Goal: Task Accomplishment & Management: Complete application form

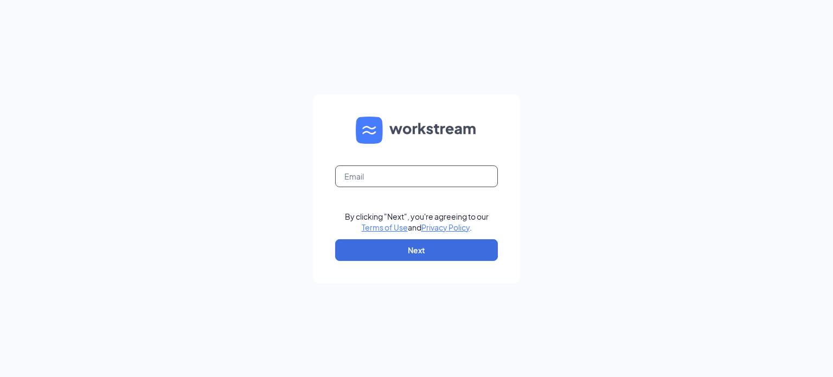
click at [425, 171] on input "text" at bounding box center [416, 176] width 163 height 22
type input "baustin@russrestaurants.com"
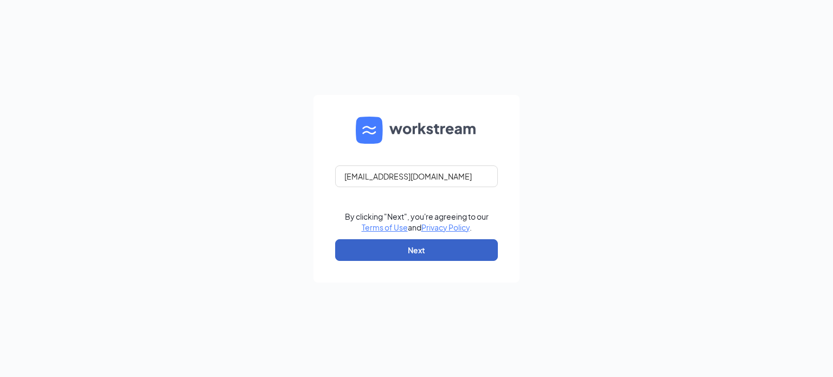
click at [464, 249] on button "Next" at bounding box center [416, 250] width 163 height 22
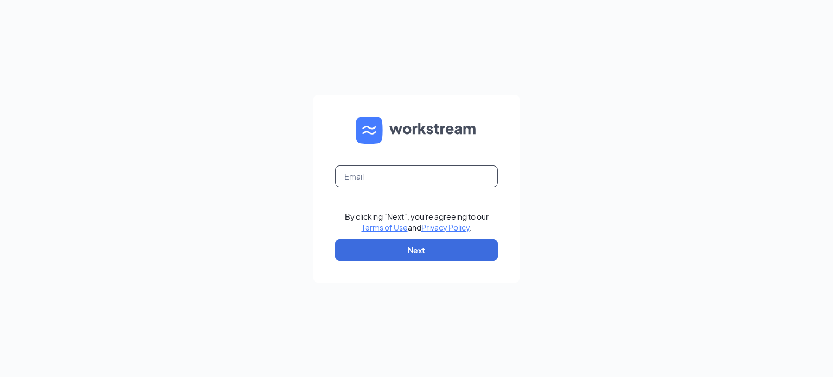
click at [433, 179] on input "text" at bounding box center [416, 176] width 163 height 22
type input "[EMAIL_ADDRESS][DOMAIN_NAME]"
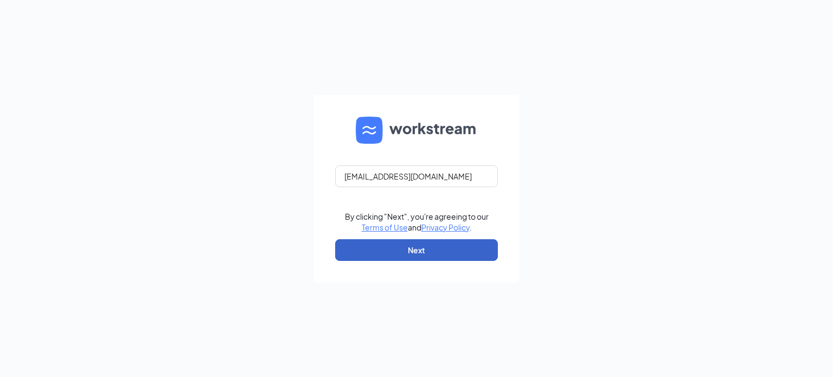
click at [441, 254] on button "Next" at bounding box center [416, 250] width 163 height 22
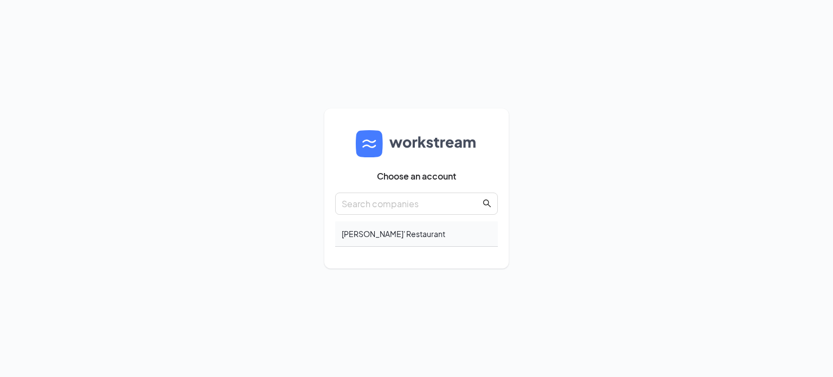
click at [385, 233] on div "[PERSON_NAME]' Restaurant" at bounding box center [416, 233] width 163 height 25
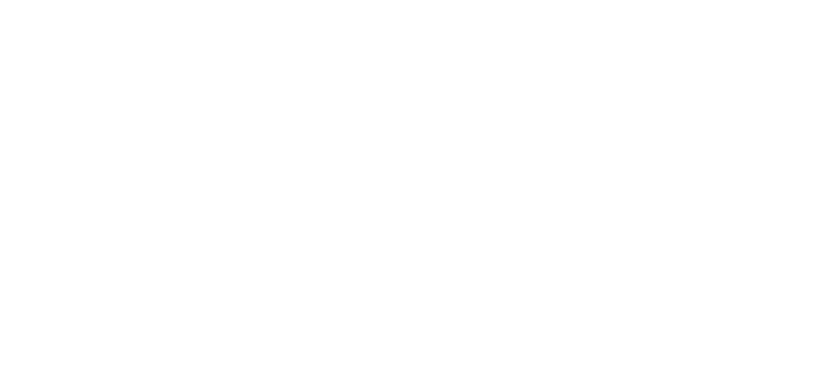
click at [437, 202] on body at bounding box center [416, 188] width 833 height 377
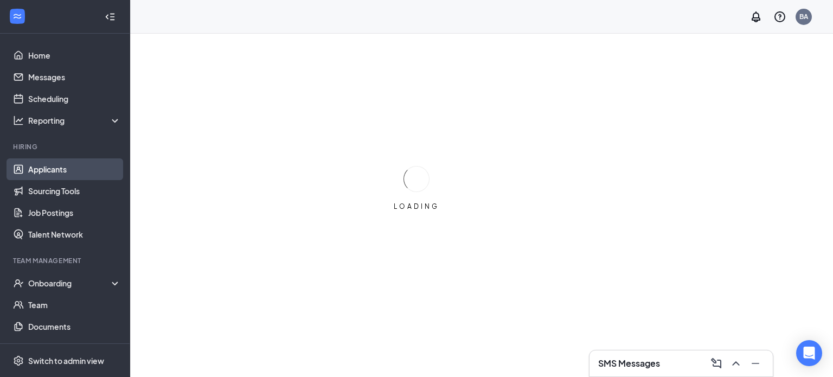
click at [33, 169] on link "Applicants" at bounding box center [74, 169] width 93 height 22
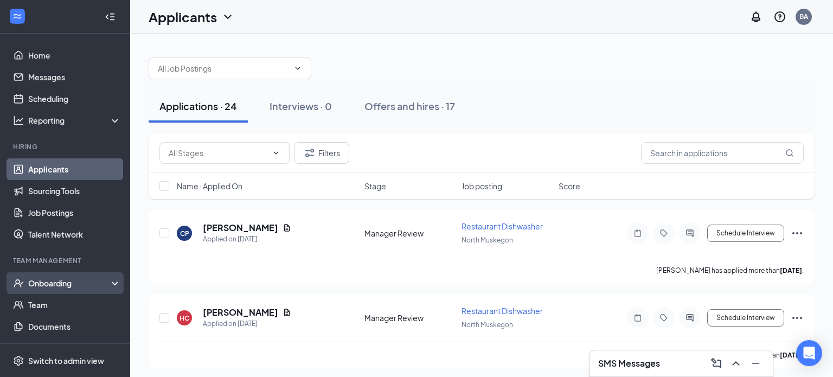
click at [68, 286] on div "Onboarding" at bounding box center [69, 283] width 83 height 11
click at [79, 309] on link "Overview" at bounding box center [74, 305] width 93 height 22
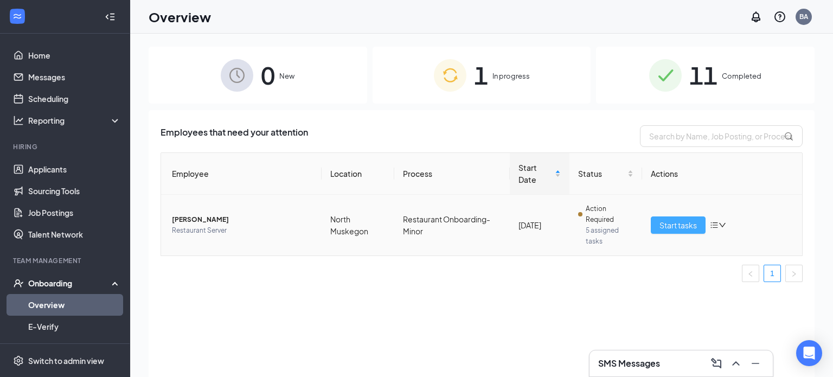
click at [679, 221] on span "Start tasks" at bounding box center [677, 225] width 37 height 12
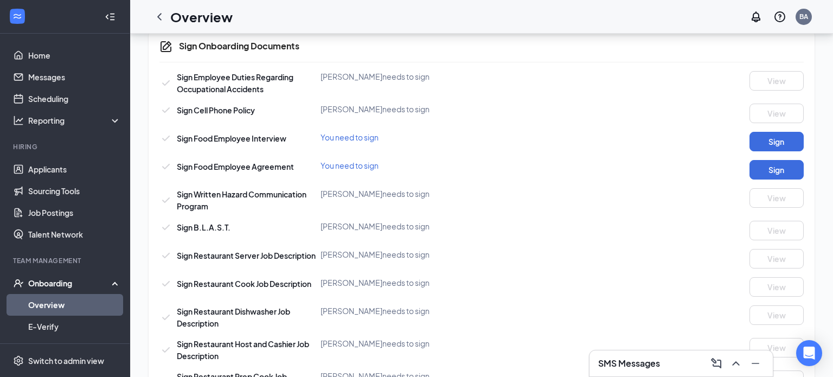
scroll to position [633, 0]
click at [785, 141] on button "Sign" at bounding box center [776, 142] width 54 height 20
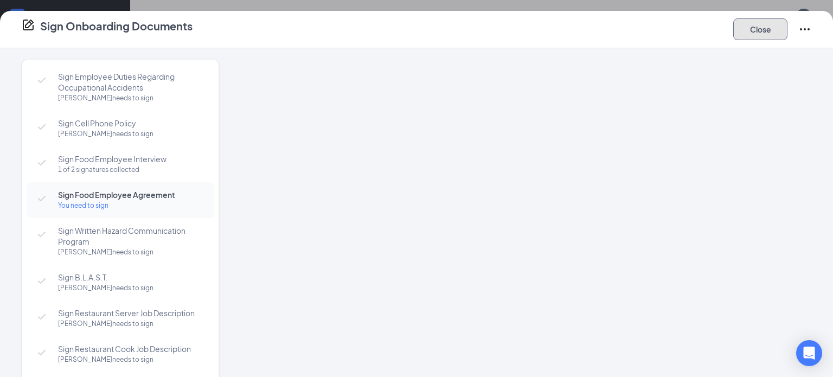
click at [777, 22] on button "Close" at bounding box center [760, 29] width 54 height 22
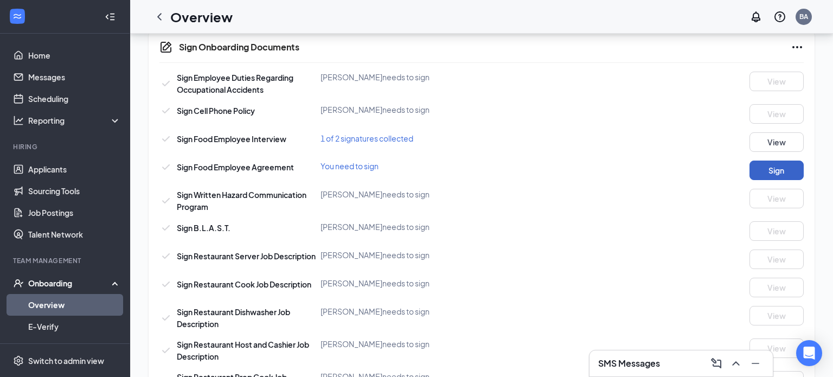
click at [792, 168] on button "Sign" at bounding box center [776, 170] width 54 height 20
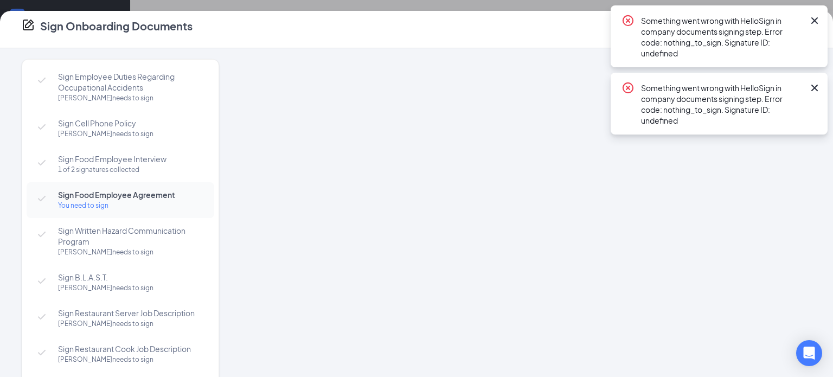
click at [812, 93] on icon "Cross" at bounding box center [814, 87] width 13 height 13
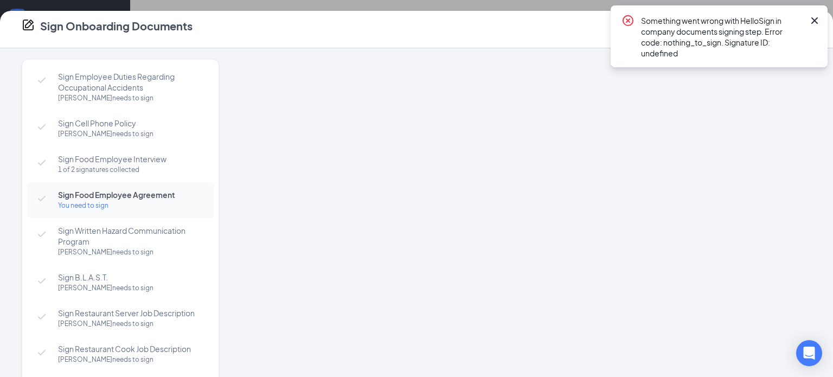
click at [814, 20] on icon "Cross" at bounding box center [814, 20] width 7 height 7
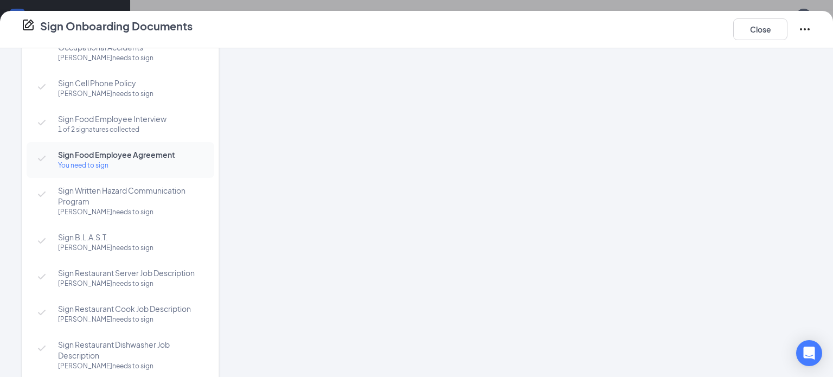
scroll to position [0, 0]
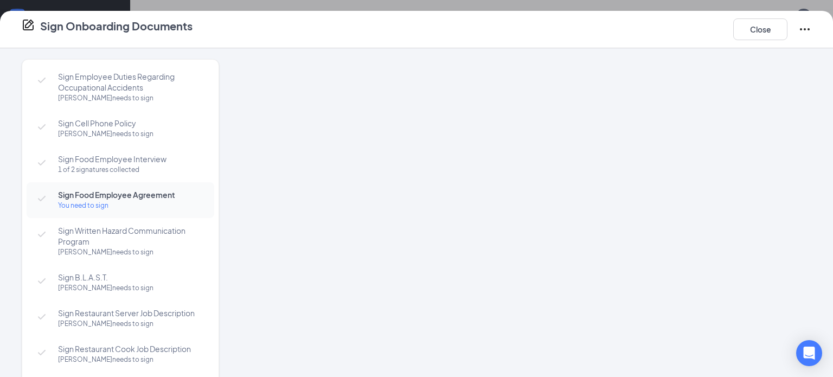
click at [67, 208] on div "You need to sign" at bounding box center [130, 205] width 145 height 11
click at [80, 198] on span "Sign Food Employee Agreement" at bounding box center [130, 194] width 145 height 11
click at [83, 200] on div "You need to sign" at bounding box center [130, 205] width 145 height 11
click at [756, 31] on button "Close" at bounding box center [760, 29] width 54 height 22
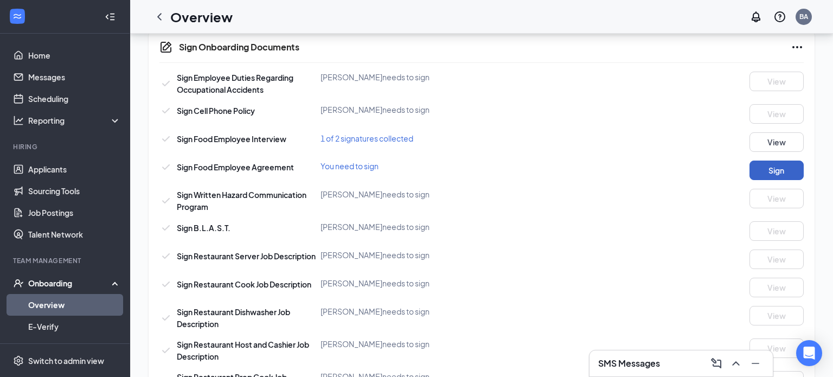
click at [788, 175] on button "Sign" at bounding box center [776, 170] width 54 height 20
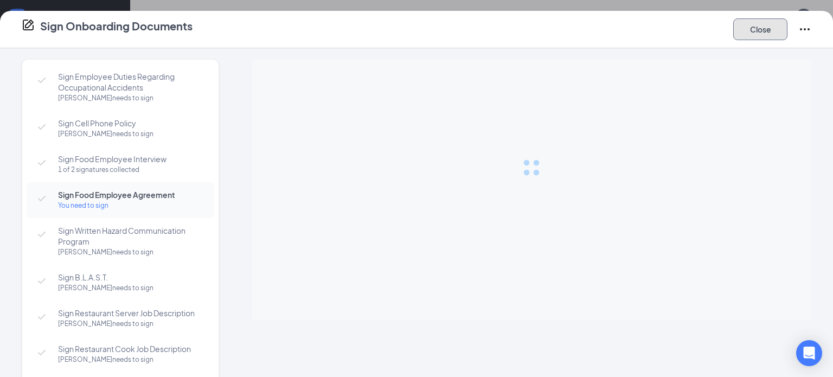
click at [768, 31] on button "Close" at bounding box center [760, 29] width 54 height 22
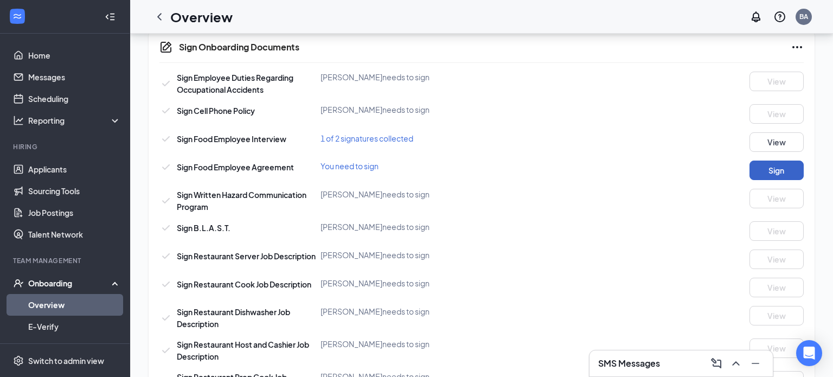
click at [783, 173] on button "Sign" at bounding box center [776, 170] width 54 height 20
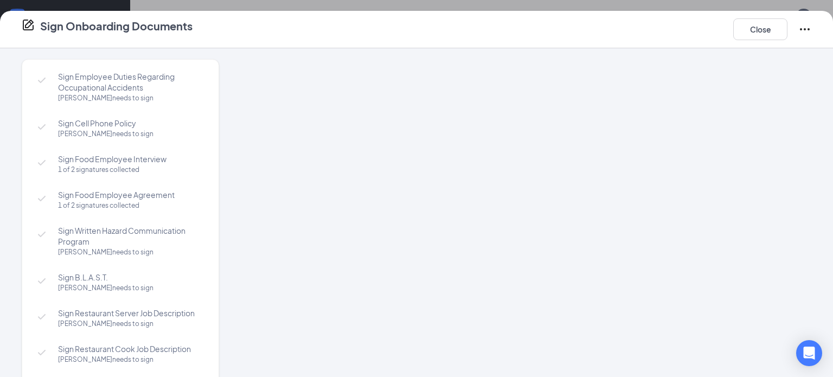
scroll to position [637, 0]
click at [770, 35] on button "Close" at bounding box center [760, 29] width 54 height 22
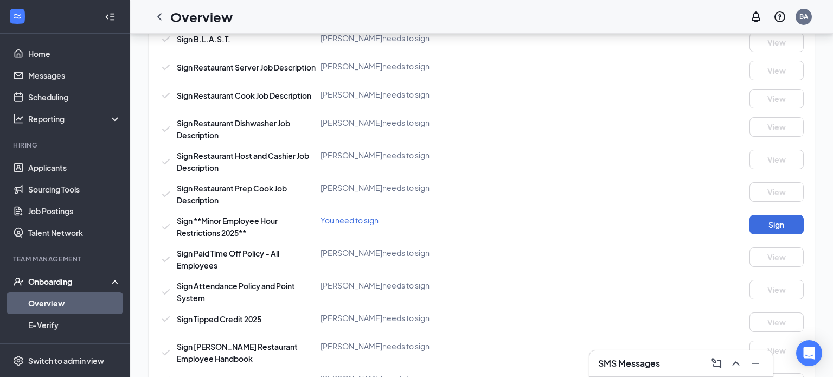
scroll to position [864, 0]
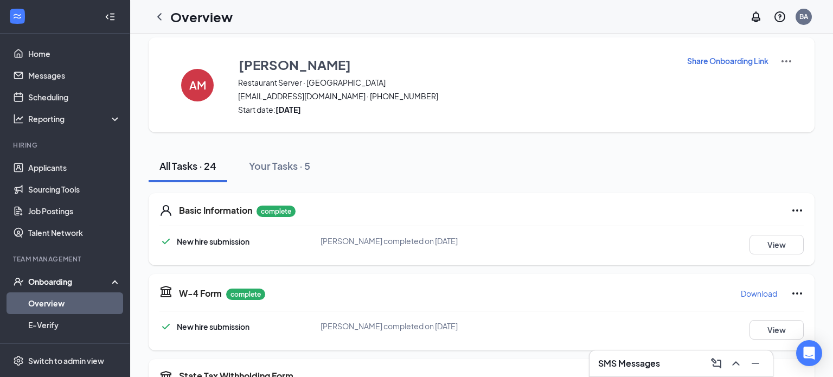
scroll to position [0, 0]
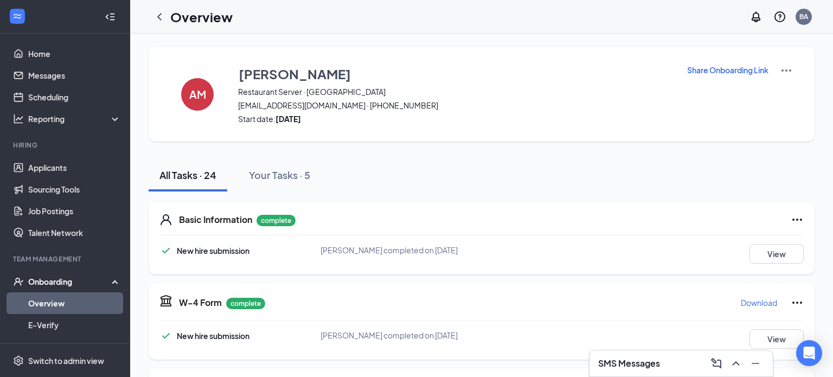
click at [705, 347] on div "New hire submission [PERSON_NAME] completed on [DATE] View" at bounding box center [481, 339] width 644 height 20
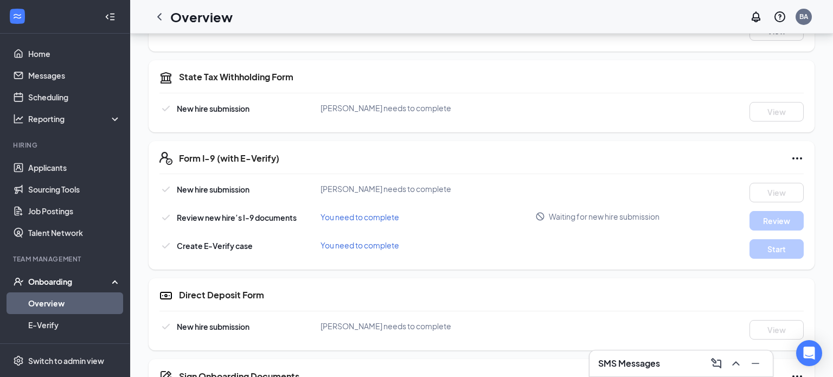
scroll to position [295, 0]
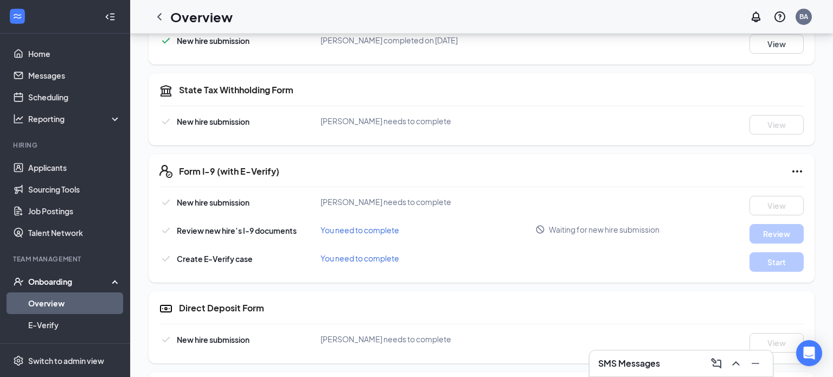
click at [584, 92] on div "State Tax Withholding Form" at bounding box center [491, 90] width 625 height 12
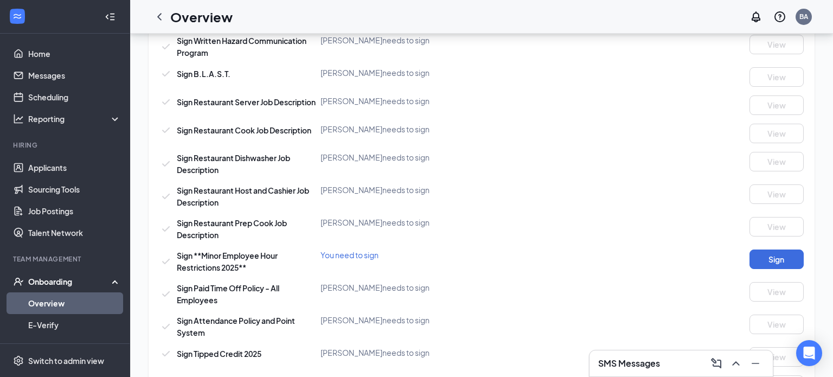
scroll to position [790, 0]
click at [691, 120] on div "Sign Employee Duties Regarding Occupational Accidents [PERSON_NAME] needs to si…" at bounding box center [481, 173] width 644 height 510
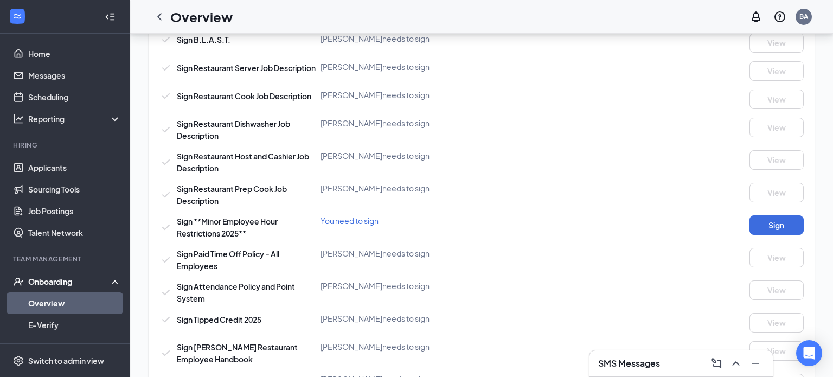
scroll to position [864, 0]
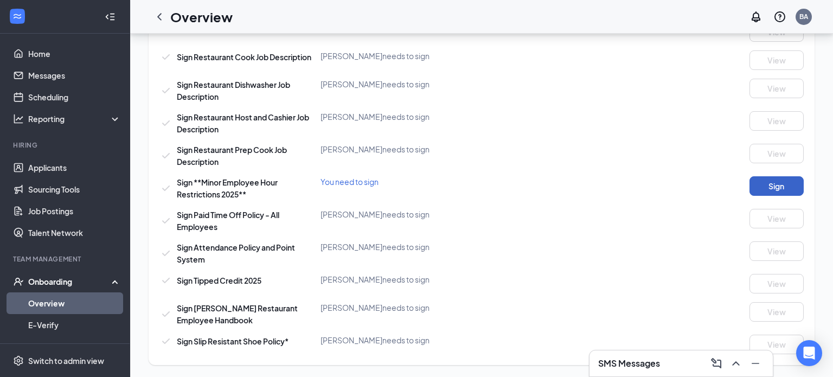
click at [785, 184] on button "Sign" at bounding box center [776, 186] width 54 height 20
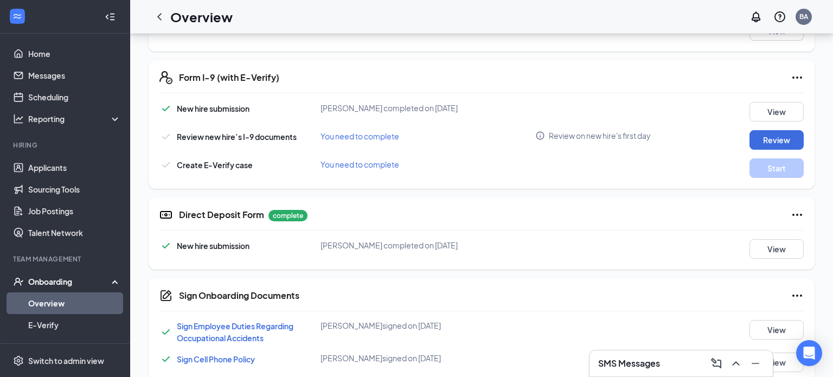
scroll to position [378, 0]
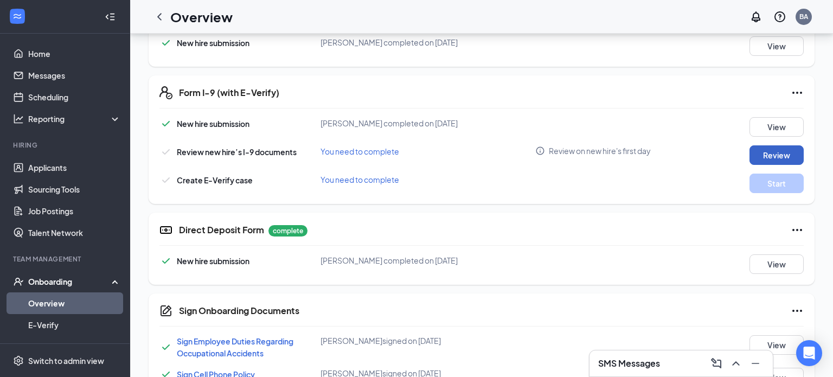
click at [786, 154] on button "Review" at bounding box center [776, 155] width 54 height 20
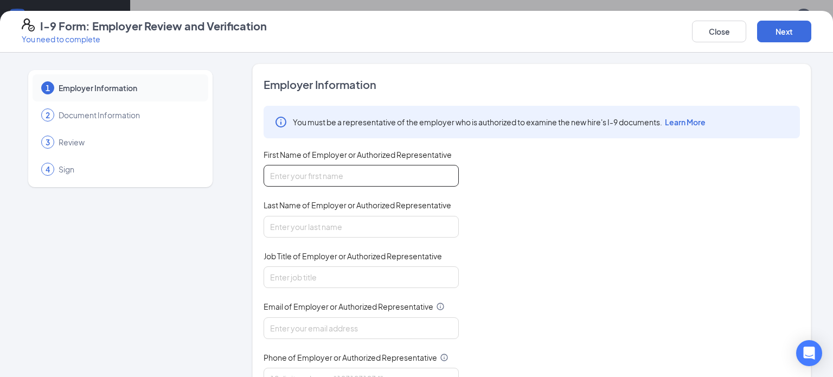
click at [400, 176] on input "First Name of Employer or Authorized Representative" at bounding box center [360, 176] width 195 height 22
type input "[PERSON_NAME]"
click at [360, 226] on input "Last Name of Employer or Authorized Representative" at bounding box center [360, 227] width 195 height 22
type input "Austin"
click at [351, 278] on input "Job Title of Employer or Authorized Representative" at bounding box center [360, 277] width 195 height 22
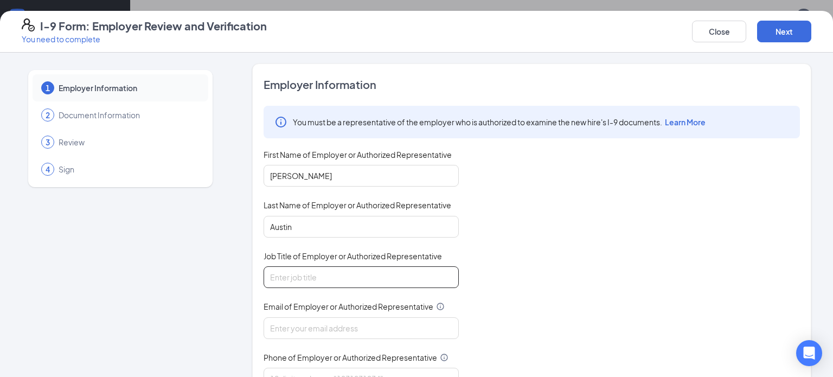
type input "GM"
click at [370, 327] on input "Email of Employer or Authorized Representative" at bounding box center [360, 328] width 195 height 22
type input "[EMAIL_ADDRESS][DOMAIN_NAME]"
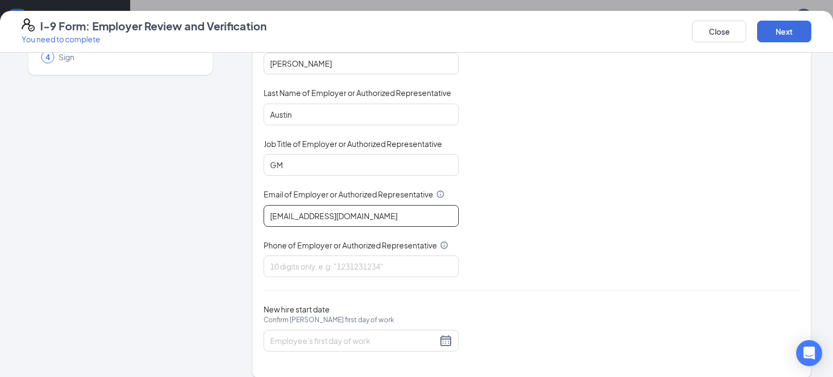
scroll to position [121, 0]
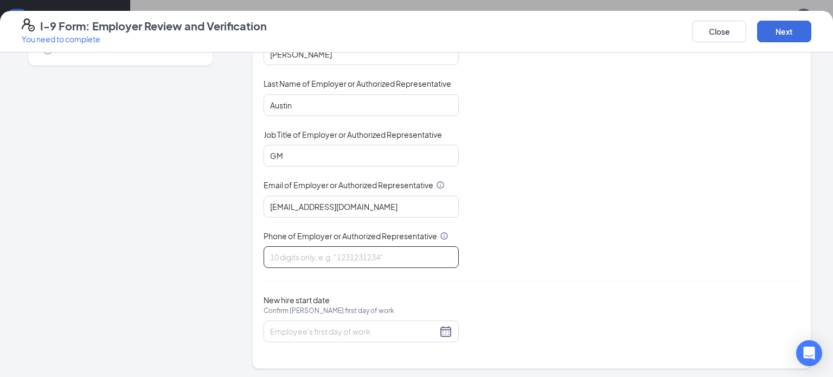
click at [380, 255] on input "Phone of Employer or Authorized Representative" at bounding box center [360, 257] width 195 height 22
type input "2317444856"
click at [349, 334] on input "New hire start date Confirm [PERSON_NAME] first day of work" at bounding box center [353, 331] width 167 height 12
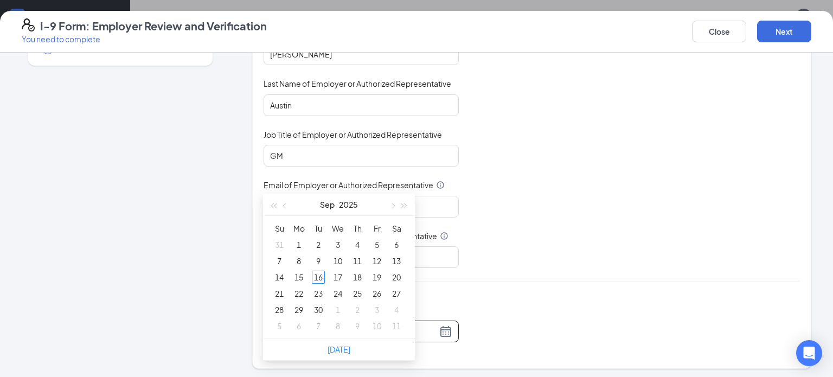
scroll to position [527, 0]
click at [380, 276] on div "19" at bounding box center [376, 275] width 13 height 13
type input "[DATE]"
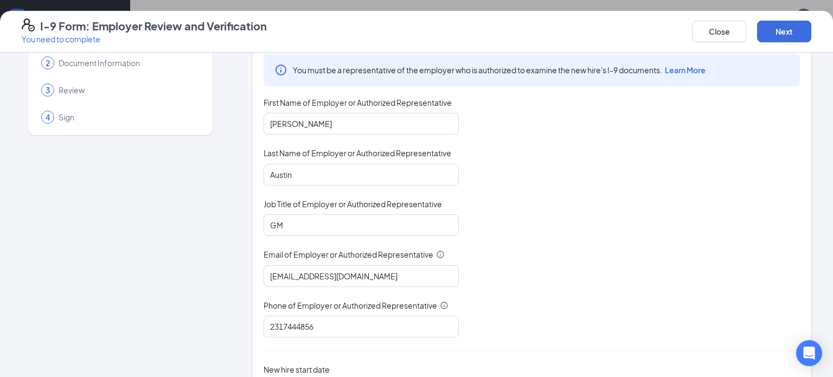
scroll to position [50, 0]
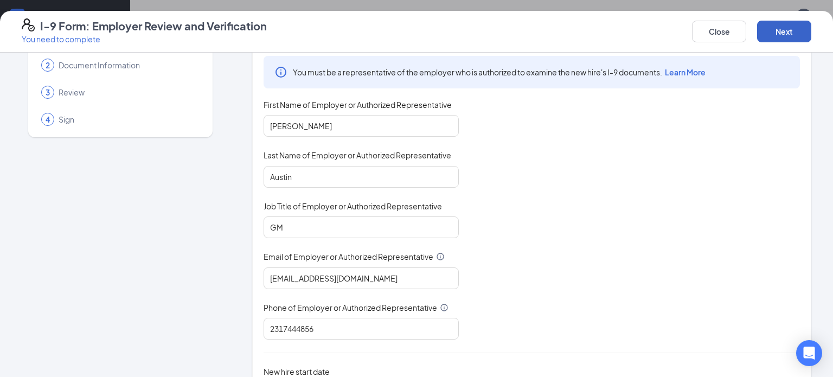
click at [788, 28] on button "Next" at bounding box center [784, 32] width 54 height 22
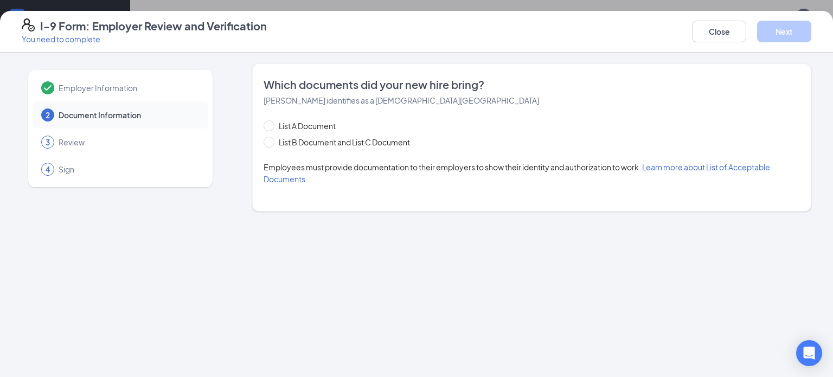
scroll to position [0, 0]
click at [267, 140] on input "List B Document and List C Document" at bounding box center [267, 141] width 8 height 8
radio input "true"
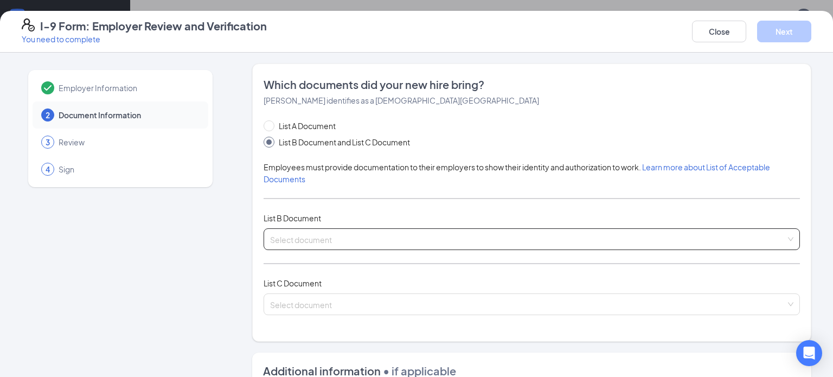
click at [385, 241] on input "search" at bounding box center [528, 237] width 516 height 16
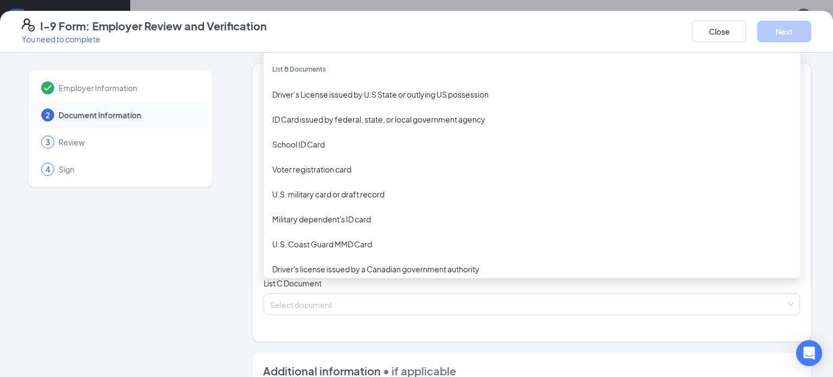
click at [456, 96] on div "Driver’s License issued by U.S State or outlying US possession" at bounding box center [531, 94] width 519 height 12
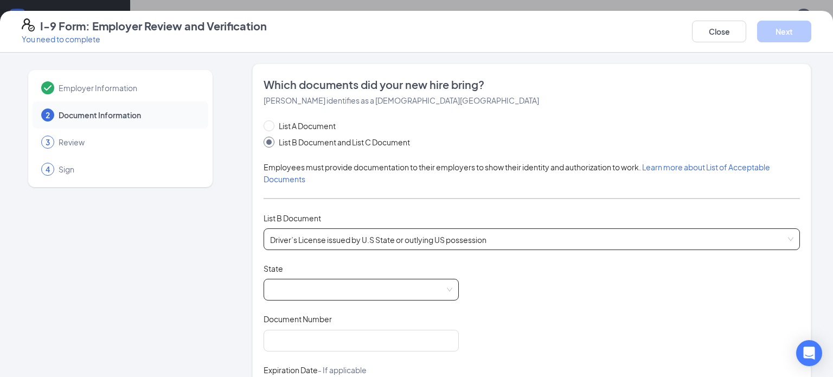
click at [384, 285] on span at bounding box center [361, 289] width 182 height 21
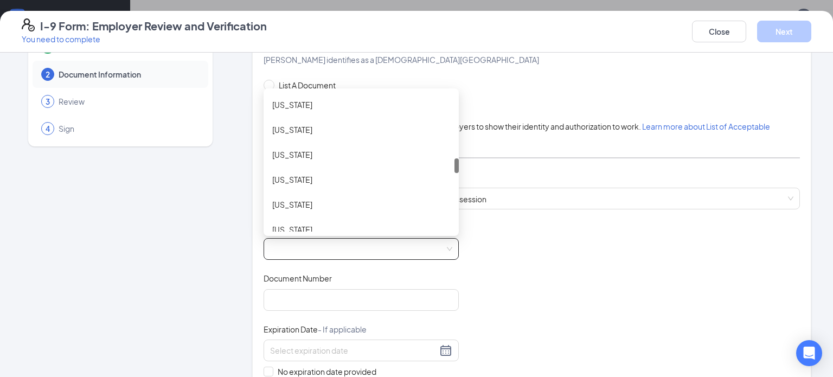
scroll to position [599, 0]
click at [323, 104] on div "[US_STATE]" at bounding box center [361, 105] width 178 height 12
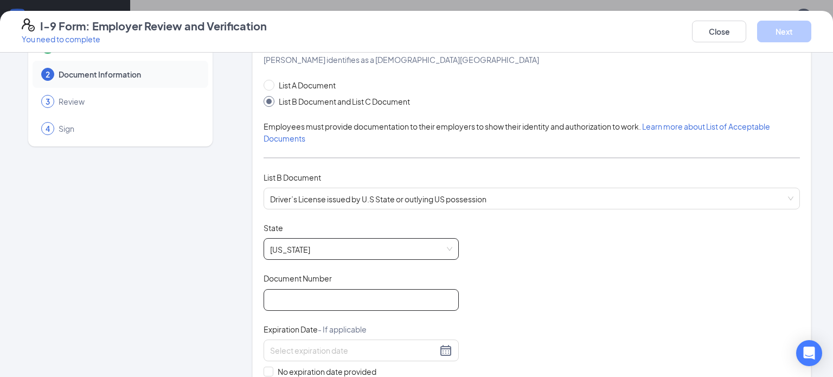
click at [327, 297] on input "Document Number" at bounding box center [360, 300] width 195 height 22
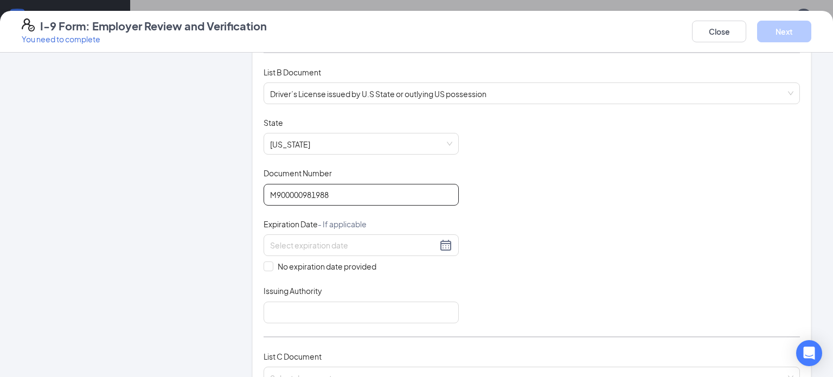
scroll to position [147, 0]
type input "M900000981988"
click at [362, 243] on input at bounding box center [353, 244] width 167 height 12
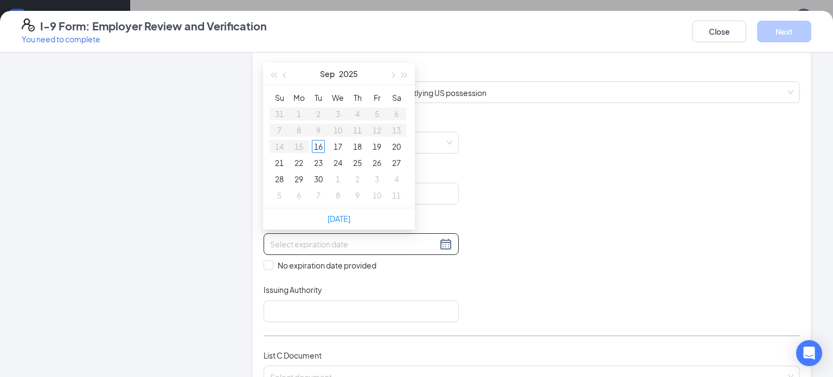
click at [389, 74] on span "button" at bounding box center [391, 74] width 5 height 5
click at [403, 74] on span "button" at bounding box center [404, 74] width 5 height 5
click at [402, 75] on span "button" at bounding box center [404, 74] width 5 height 5
click at [285, 75] on span "button" at bounding box center [285, 74] width 5 height 5
click at [285, 74] on span "button" at bounding box center [285, 74] width 5 height 5
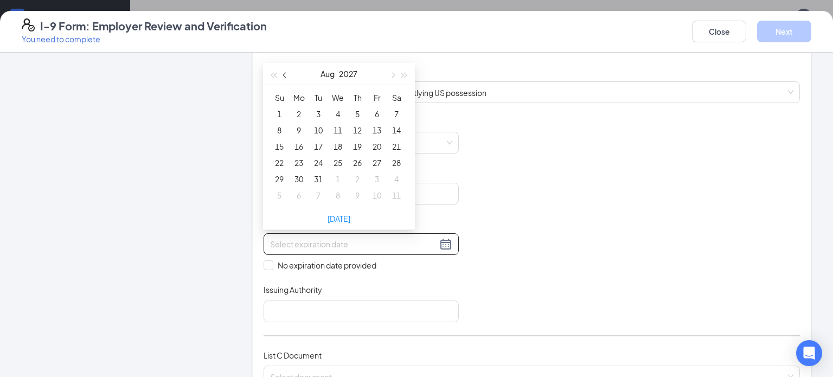
click at [286, 82] on button "button" at bounding box center [285, 74] width 12 height 22
click at [285, 72] on span "button" at bounding box center [285, 74] width 5 height 5
click at [285, 73] on span "button" at bounding box center [285, 74] width 5 height 5
click at [285, 74] on span "button" at bounding box center [285, 74] width 5 height 5
click at [392, 74] on span "button" at bounding box center [391, 74] width 5 height 5
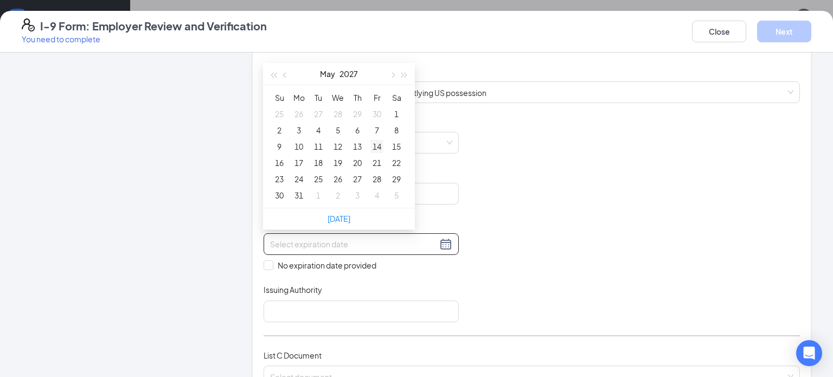
click at [375, 145] on div "14" at bounding box center [376, 146] width 13 height 13
type input "[DATE]"
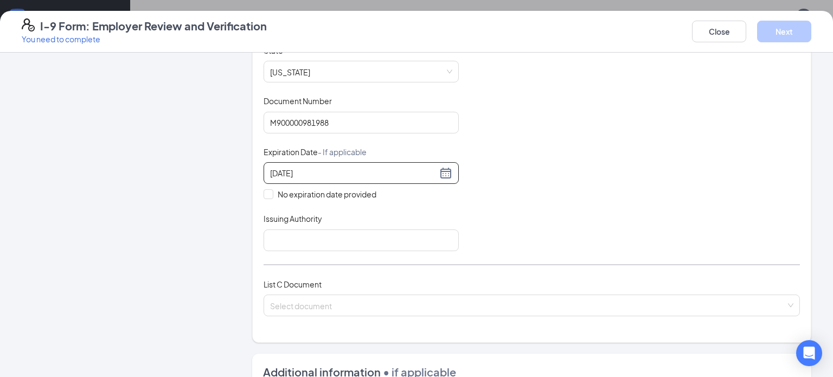
scroll to position [221, 0]
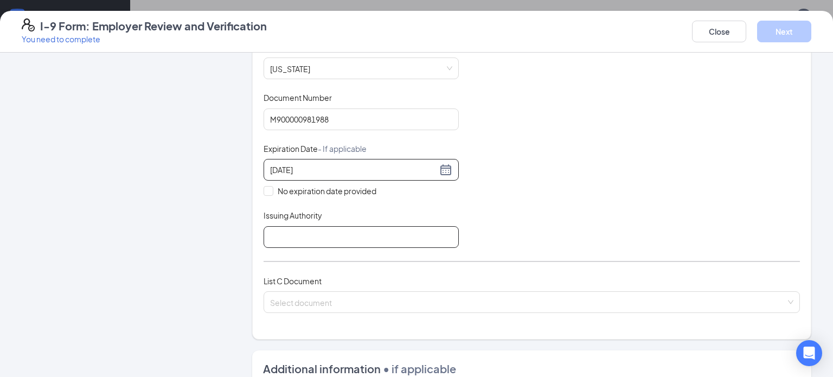
click at [339, 232] on input "Issuing Authority" at bounding box center [360, 237] width 195 height 22
type input "state of MI"
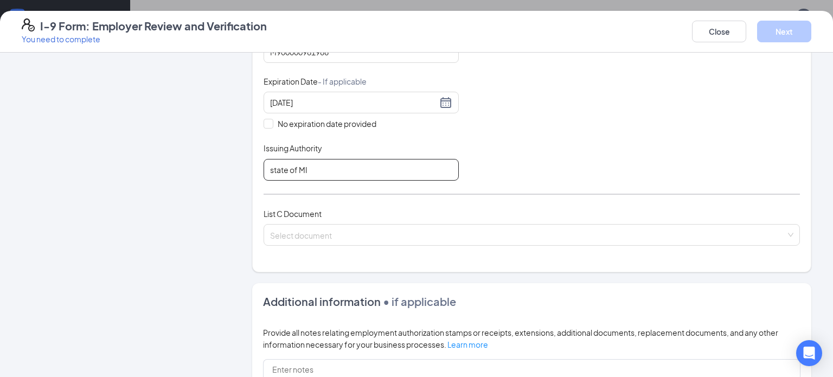
scroll to position [291, 0]
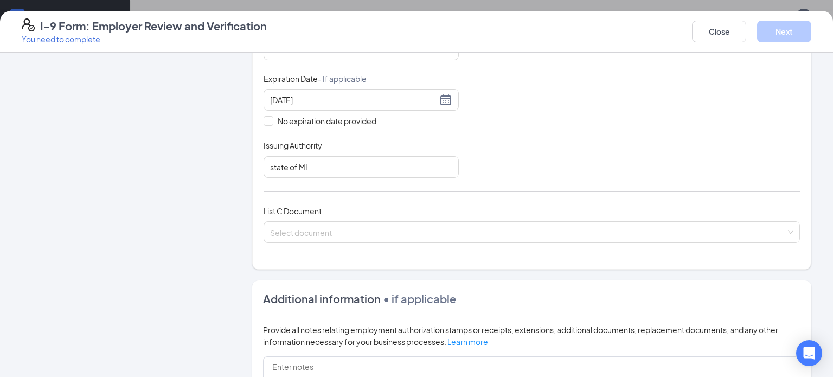
click at [403, 222] on input "search" at bounding box center [528, 230] width 516 height 16
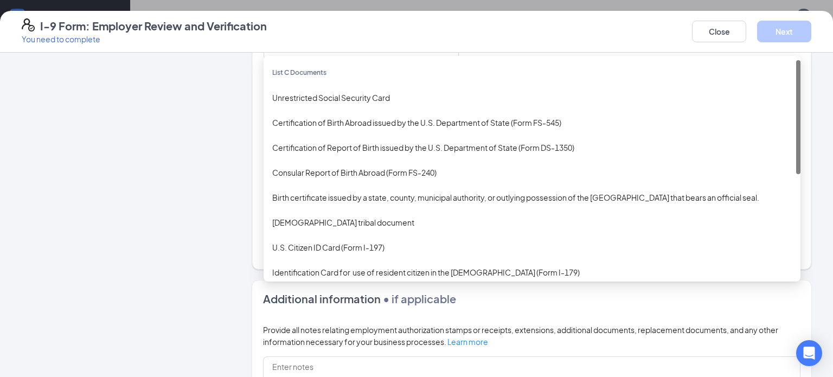
click at [401, 99] on div "Unrestricted Social Security Card" at bounding box center [531, 98] width 519 height 12
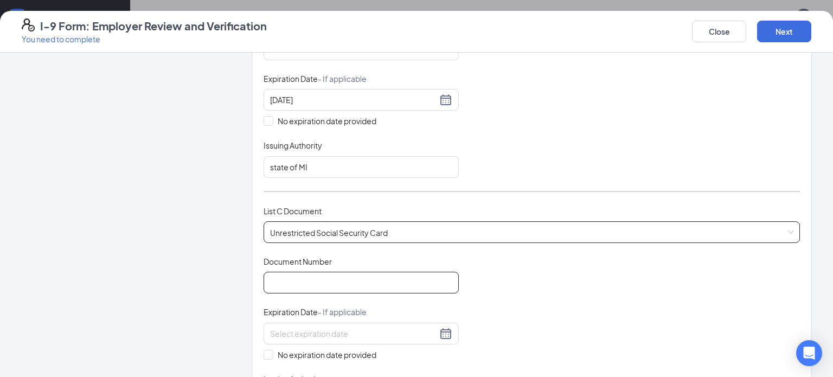
click at [379, 275] on input "Document Number" at bounding box center [360, 283] width 195 height 22
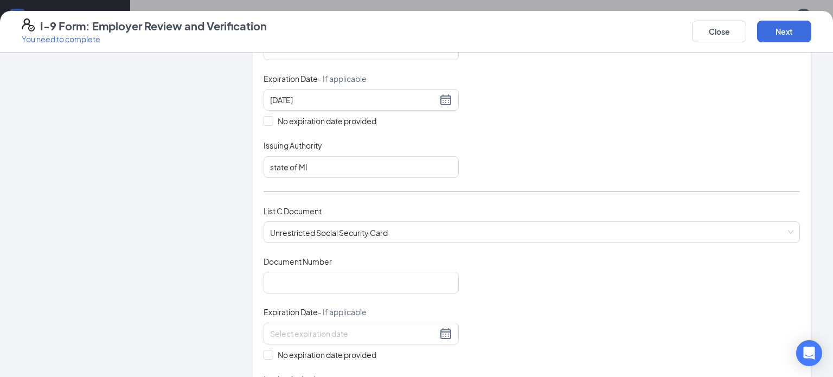
click at [154, 79] on div "Employer Information 2 Document Information 3 Review 4 Sign" at bounding box center [120, 242] width 197 height 941
click at [364, 278] on input "Document Number" at bounding box center [360, 283] width 195 height 22
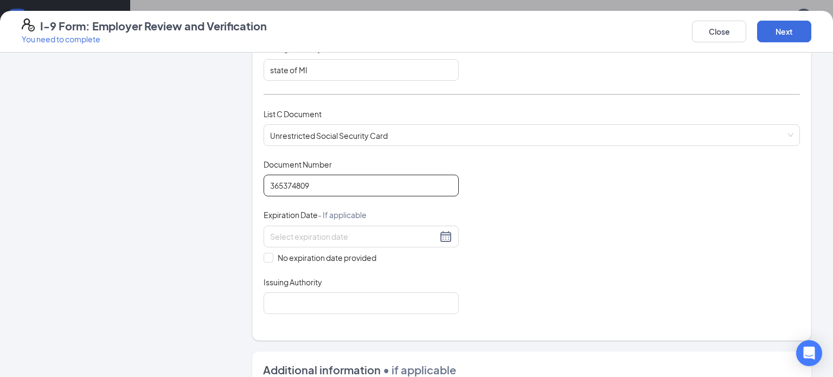
scroll to position [391, 0]
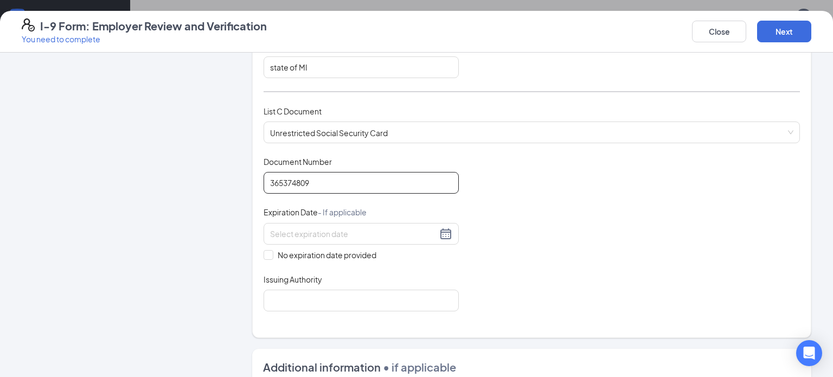
type input "365374809"
click at [267, 250] on input "No expiration date provided" at bounding box center [267, 254] width 8 height 8
checkbox input "true"
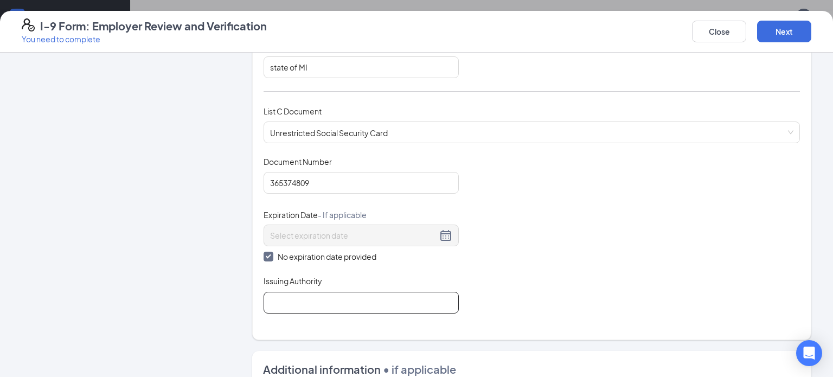
click at [336, 301] on input "Issuing Authority" at bounding box center [360, 303] width 195 height 22
type input "fed gov"
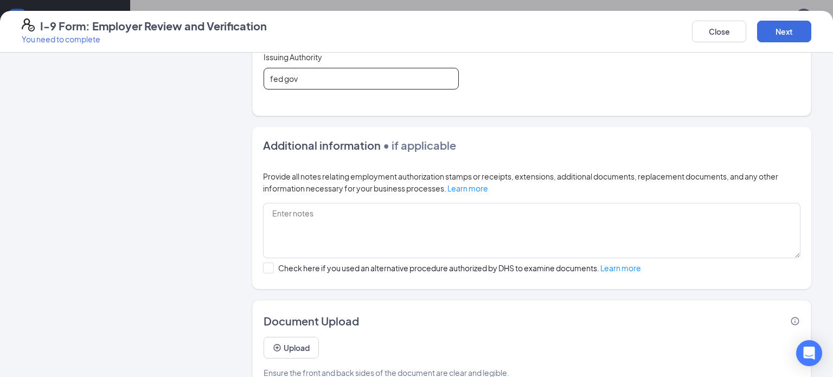
scroll to position [636, 0]
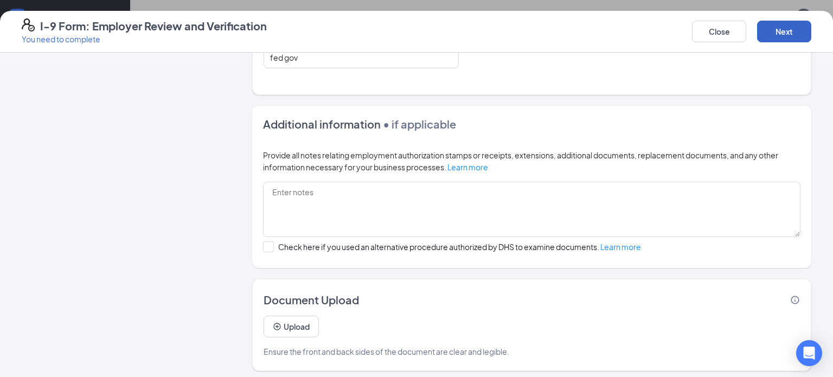
click at [794, 26] on button "Next" at bounding box center [784, 32] width 54 height 22
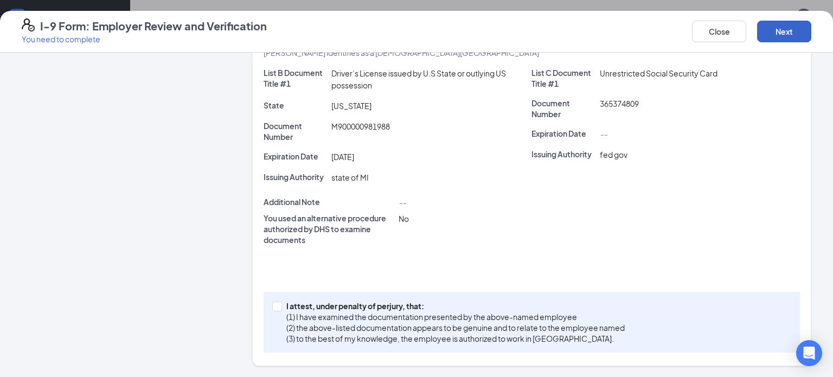
scroll to position [250, 0]
click at [275, 304] on input "I attest, under penalty of [PERSON_NAME], that: (1) I have examined the documen…" at bounding box center [276, 307] width 8 height 8
checkbox input "true"
click at [794, 24] on button "Next" at bounding box center [784, 32] width 54 height 22
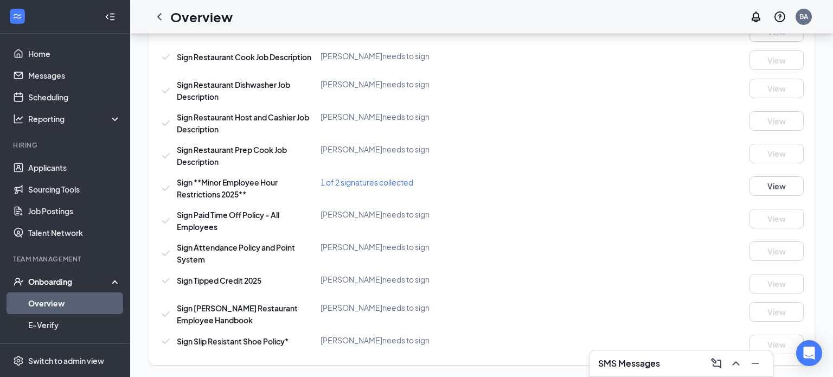
scroll to position [344, 0]
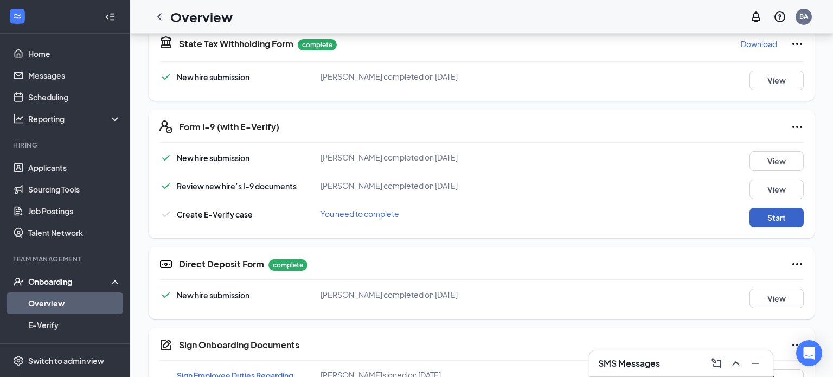
click at [786, 215] on button "Start" at bounding box center [776, 218] width 54 height 20
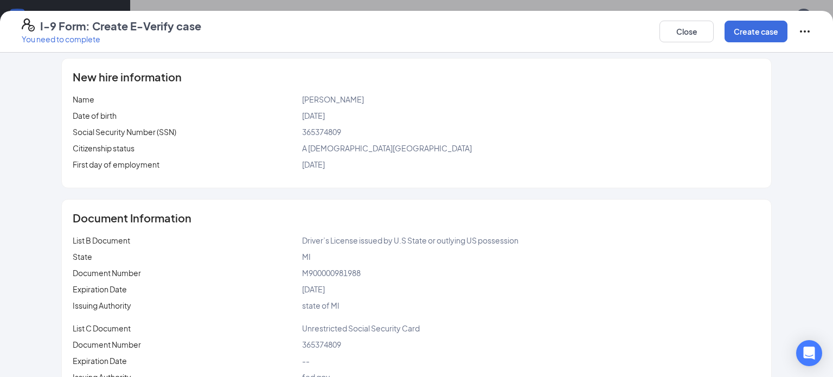
scroll to position [158, 0]
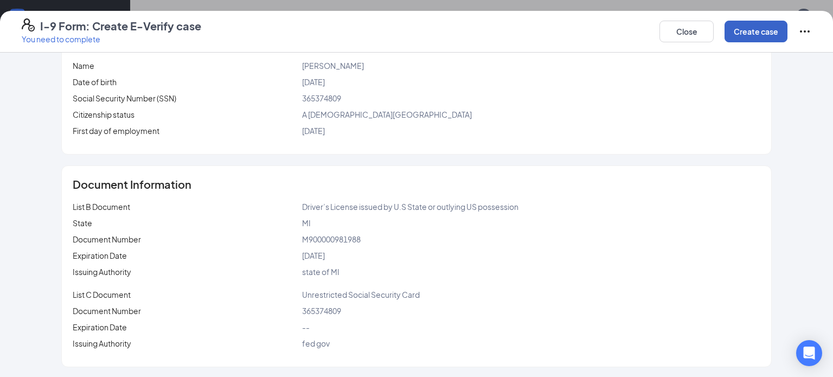
click at [741, 31] on button "Create case" at bounding box center [755, 32] width 63 height 22
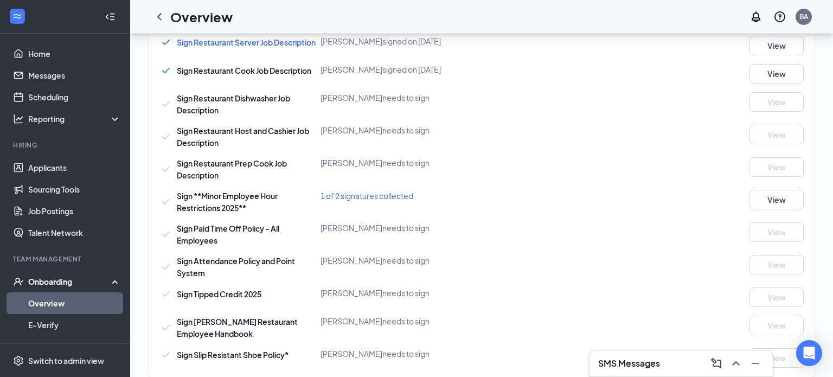
scroll to position [937, 0]
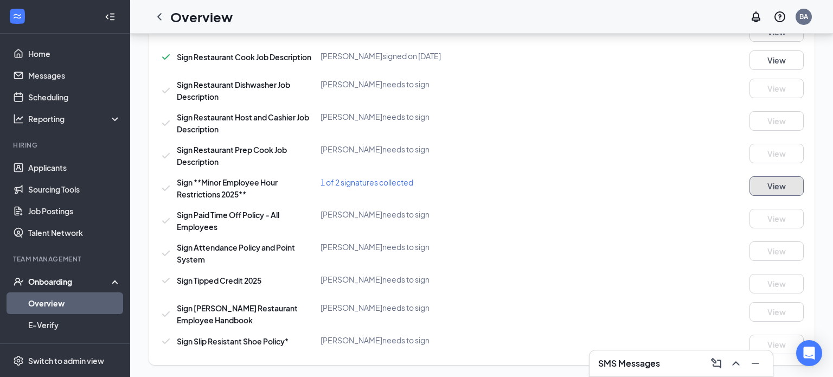
click at [775, 185] on button "View" at bounding box center [776, 186] width 54 height 20
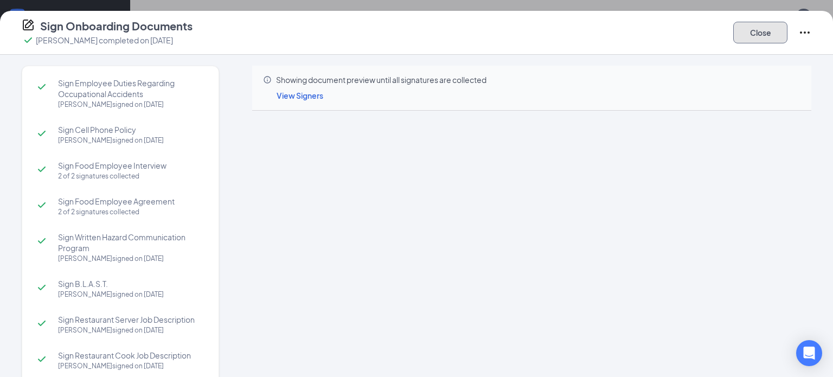
click at [762, 42] on button "Close" at bounding box center [760, 33] width 54 height 22
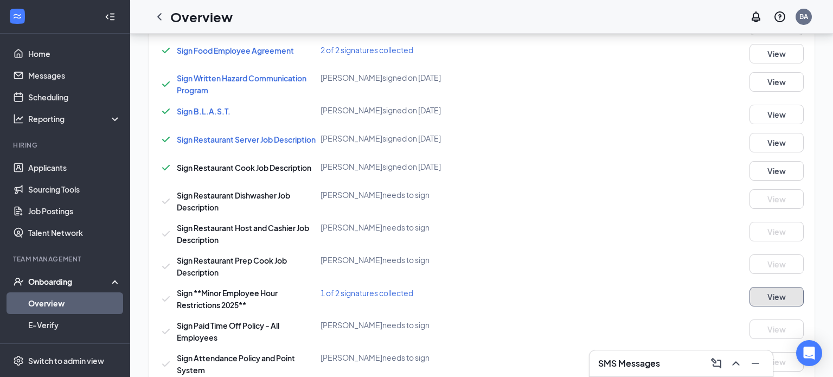
scroll to position [830, 0]
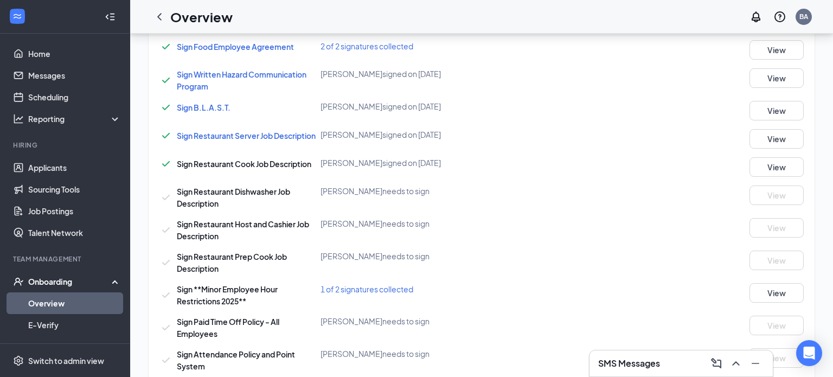
click at [672, 127] on div "Sign Employee Duties Regarding Occupational Accidents [PERSON_NAME] signed on […" at bounding box center [481, 206] width 644 height 510
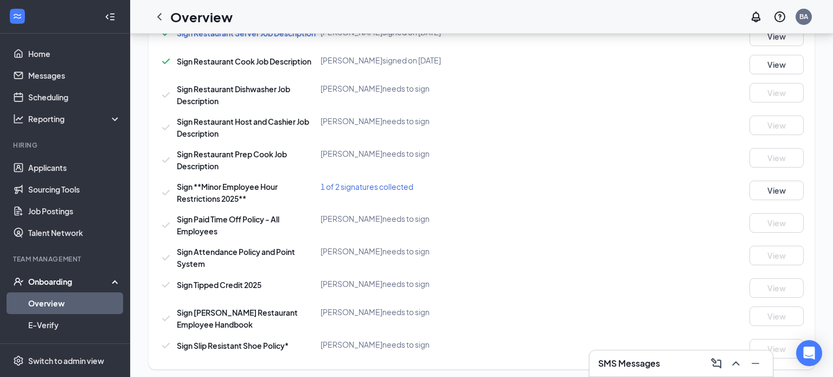
scroll to position [937, 0]
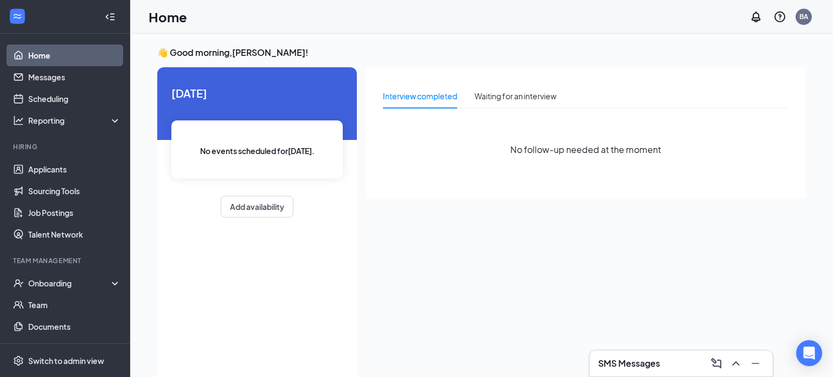
click at [1, 195] on ul "Applicants Sourcing Tools Job Postings Talent Network" at bounding box center [65, 201] width 130 height 87
click at [41, 282] on div "Onboarding" at bounding box center [69, 283] width 83 height 11
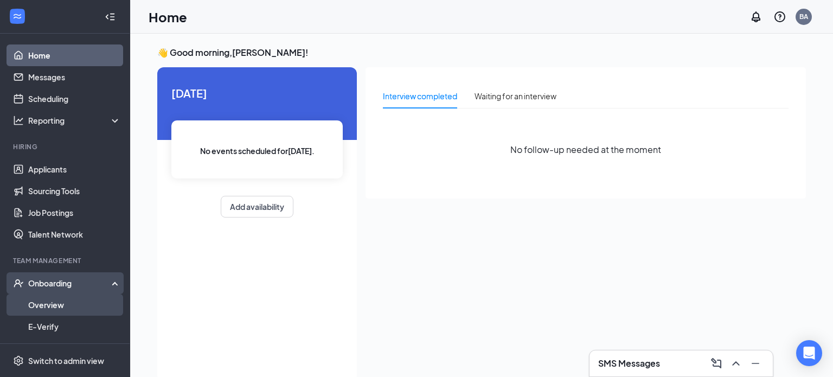
click at [38, 304] on link "Overview" at bounding box center [74, 305] width 93 height 22
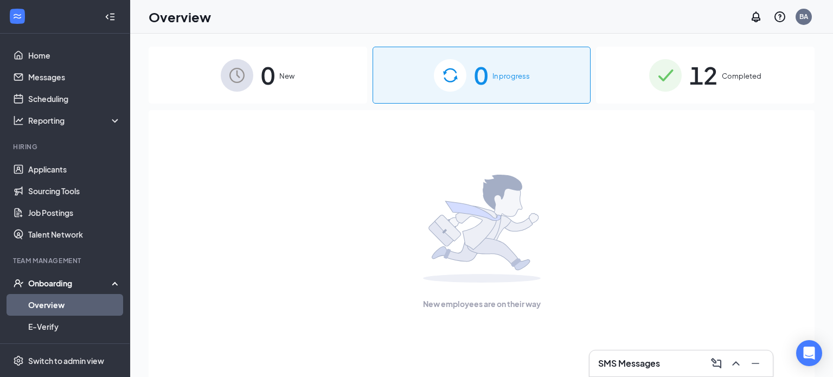
click at [530, 81] on div "0 In progress" at bounding box center [481, 75] width 218 height 57
click at [743, 78] on span "Completed" at bounding box center [742, 75] width 40 height 11
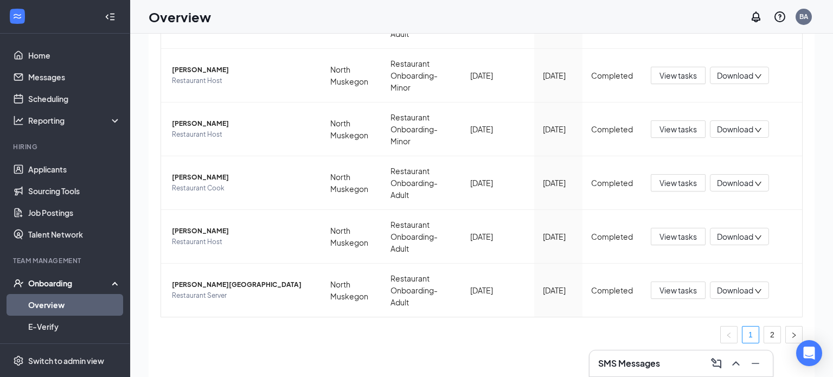
scroll to position [49, 0]
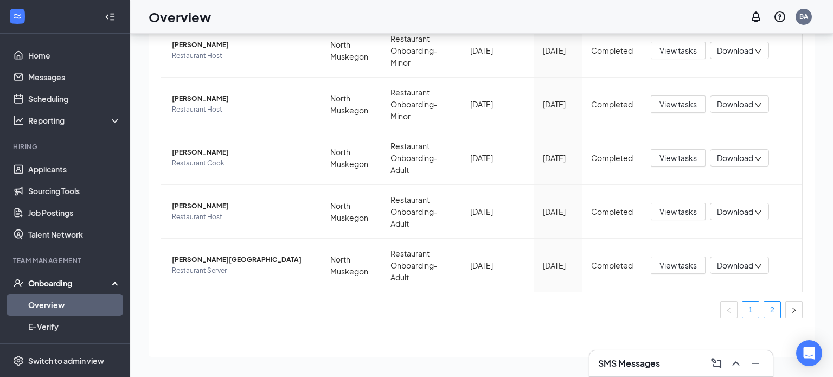
click at [770, 312] on link "2" at bounding box center [772, 309] width 16 height 16
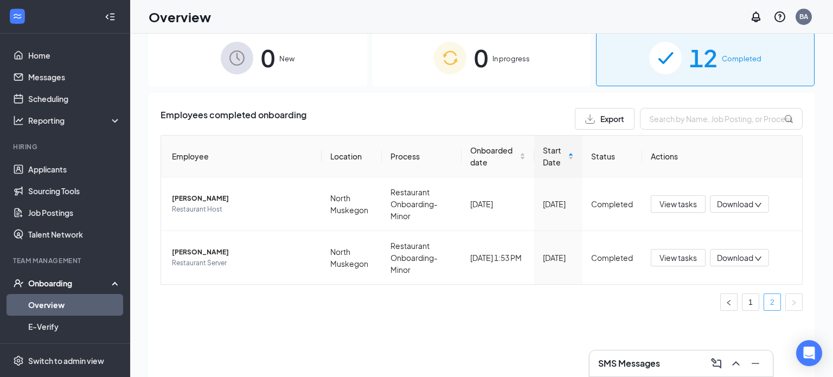
scroll to position [7, 0]
